Goal: Download file/media

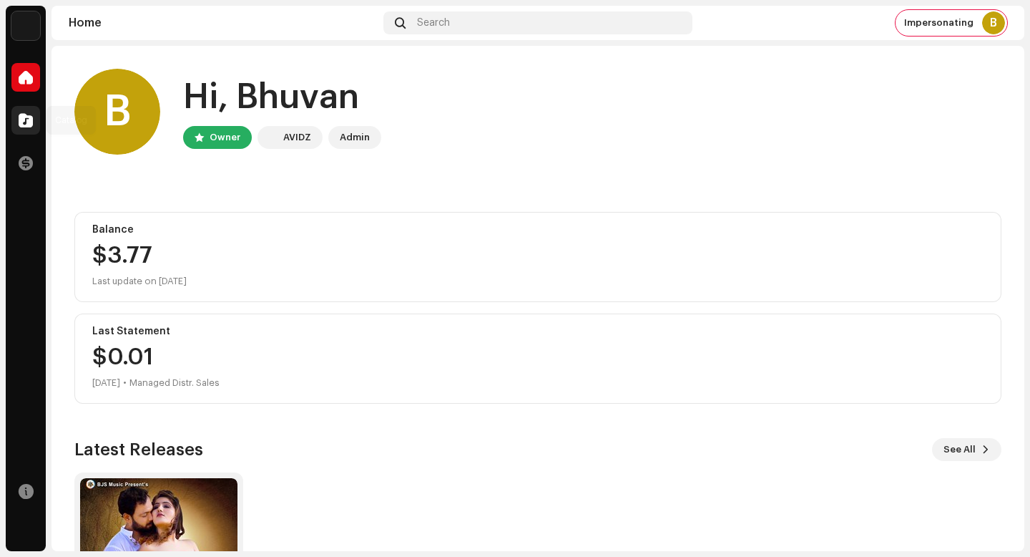
click at [15, 120] on div at bounding box center [25, 120] width 29 height 29
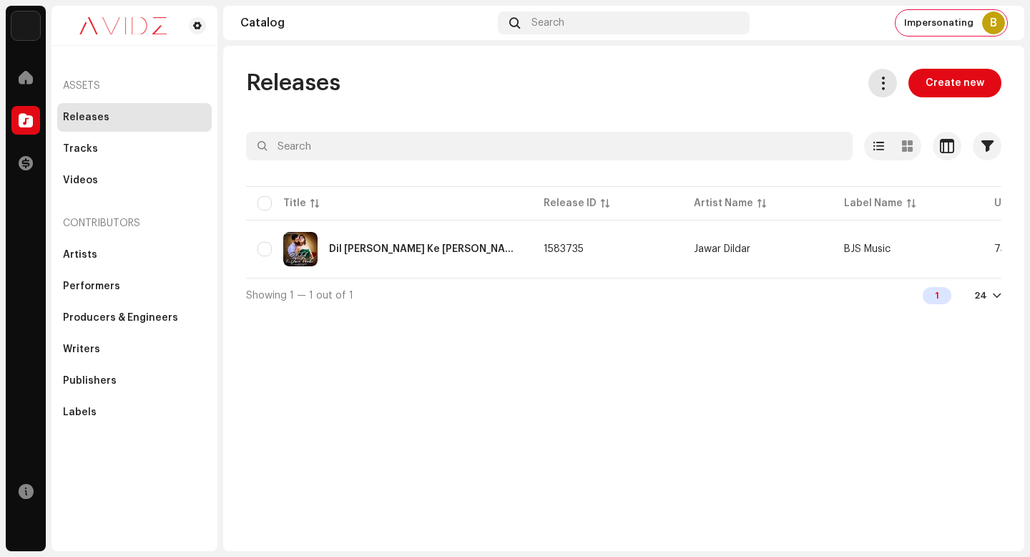
click at [888, 79] on span at bounding box center [883, 82] width 14 height 11
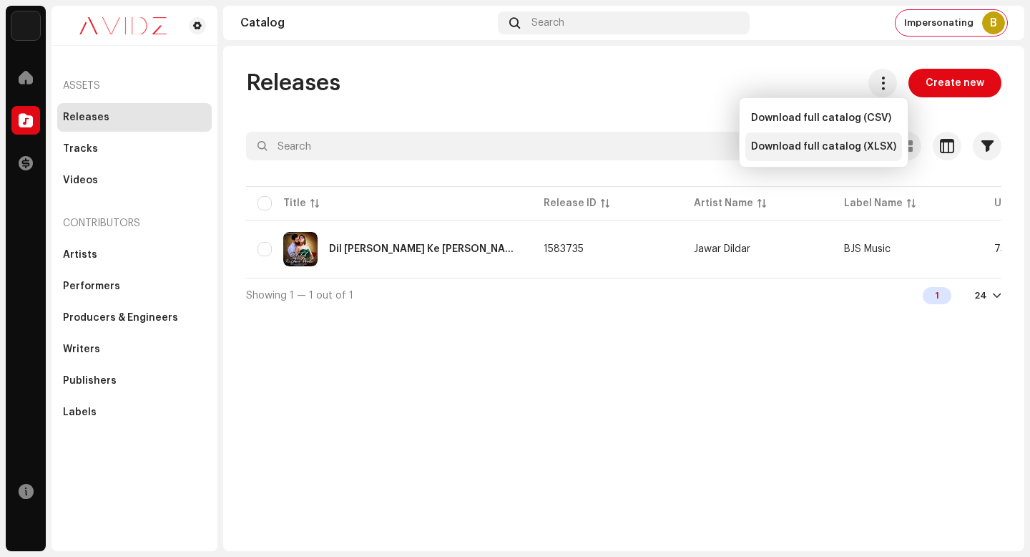
click at [859, 151] on span "Download full catalog (XLSX)" at bounding box center [823, 146] width 145 height 11
click at [910, 383] on div "Releases Create new Selected 0 Options Filters Distribution status Never Distri…" at bounding box center [623, 298] width 801 height 505
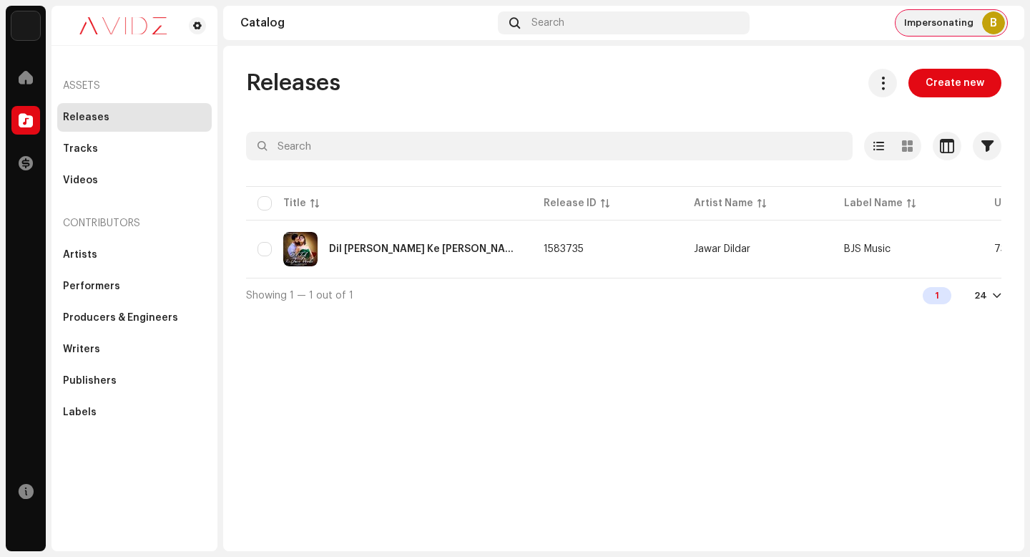
click at [944, 25] on span "Impersonating" at bounding box center [938, 22] width 69 height 11
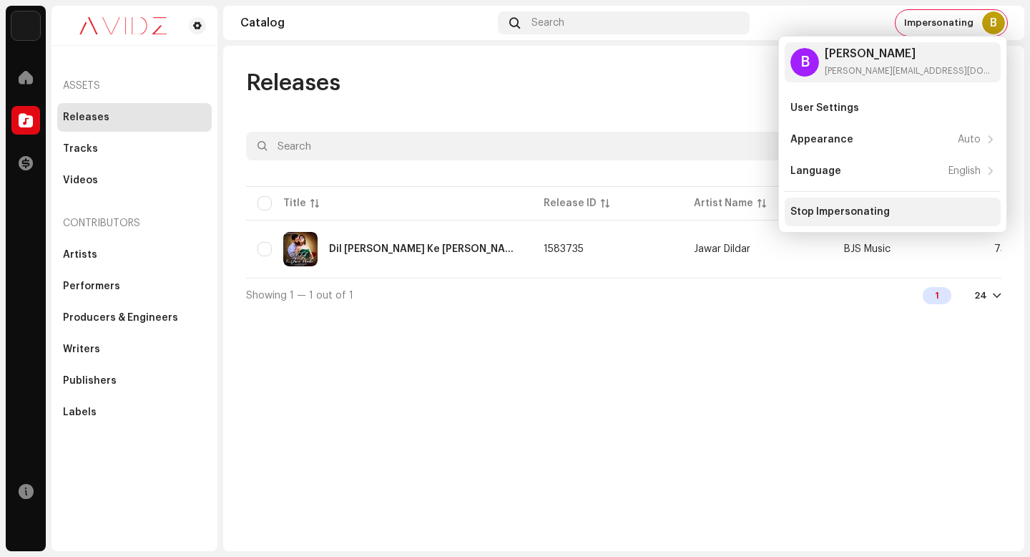
click at [859, 214] on div "Stop Impersonating" at bounding box center [840, 211] width 99 height 11
